Goal: Book appointment/travel/reservation

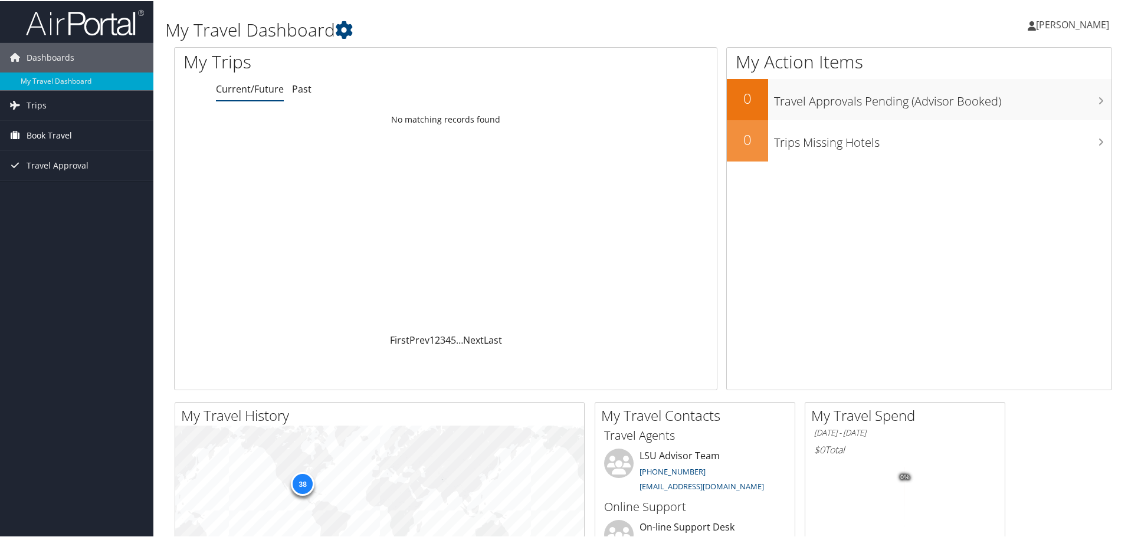
click at [65, 136] on span "Book Travel" at bounding box center [49, 134] width 45 height 29
click at [64, 178] on link "Book/Manage Online Trips" at bounding box center [76, 176] width 153 height 18
